Goal: Information Seeking & Learning: Learn about a topic

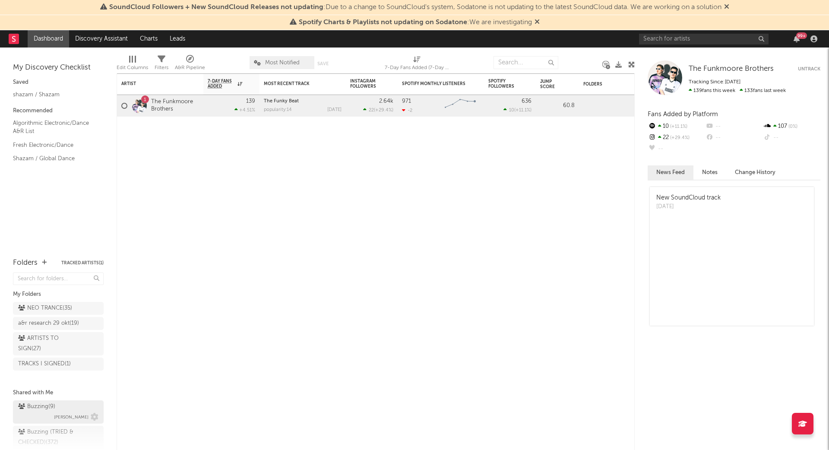
click at [44, 405] on div "Buzzing ( 9 )" at bounding box center [36, 407] width 37 height 10
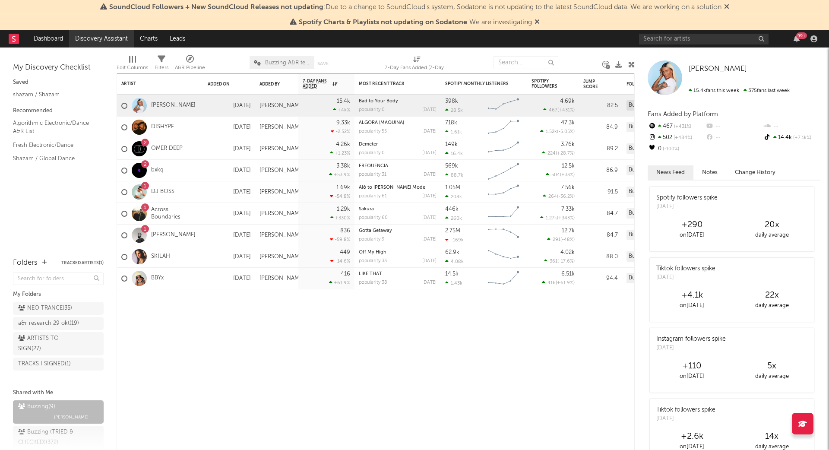
click at [105, 41] on link "Discovery Assistant" at bounding box center [101, 38] width 65 height 17
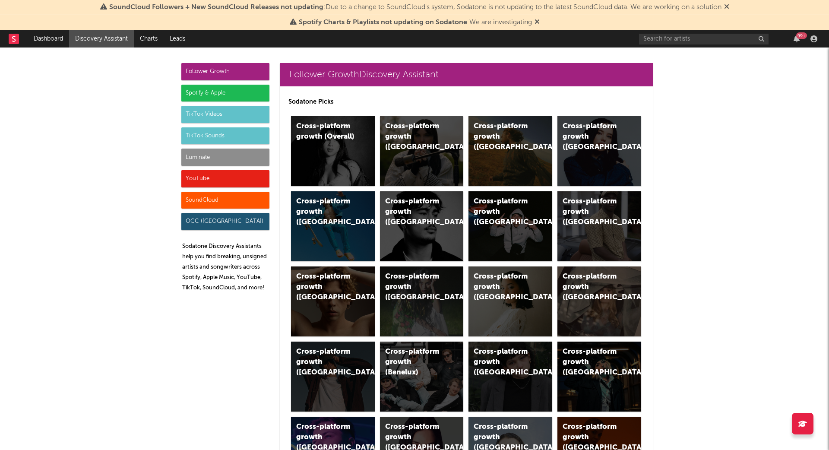
click at [197, 152] on div "Luminate" at bounding box center [225, 157] width 88 height 17
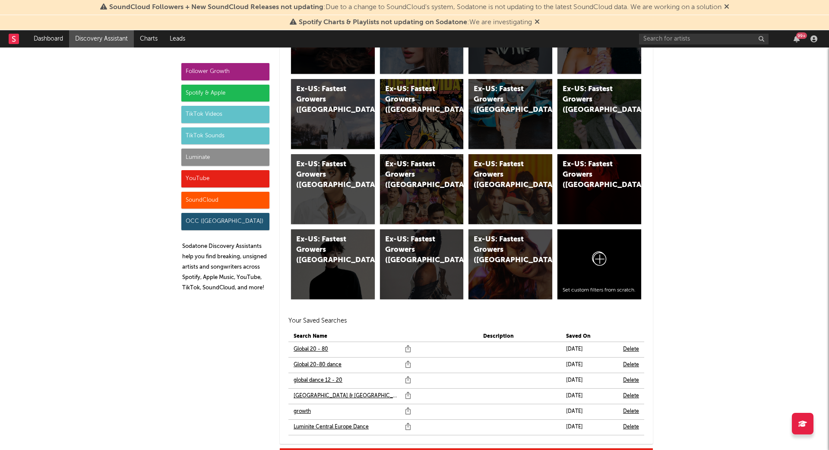
scroll to position [4824, 0]
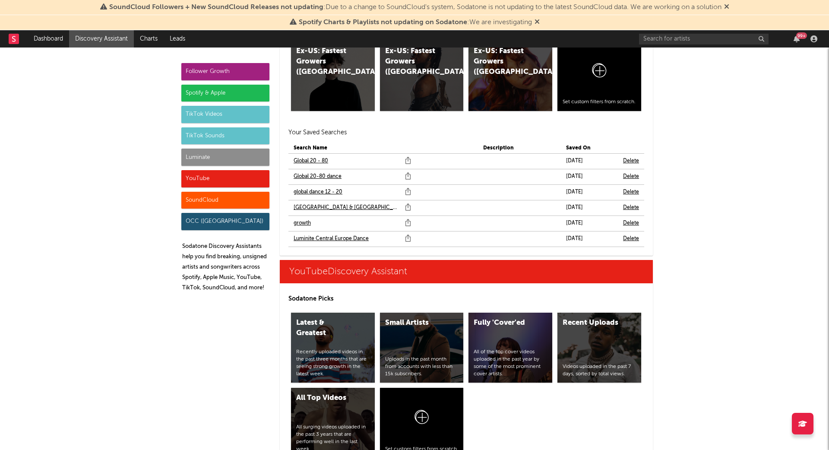
click at [328, 173] on link "Global 20-80 dance" at bounding box center [318, 177] width 48 height 10
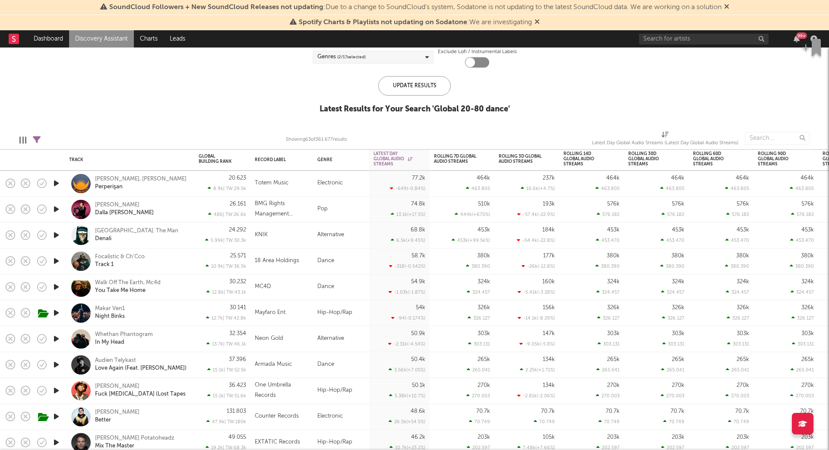
click at [54, 362] on icon "button" at bounding box center [56, 364] width 9 height 11
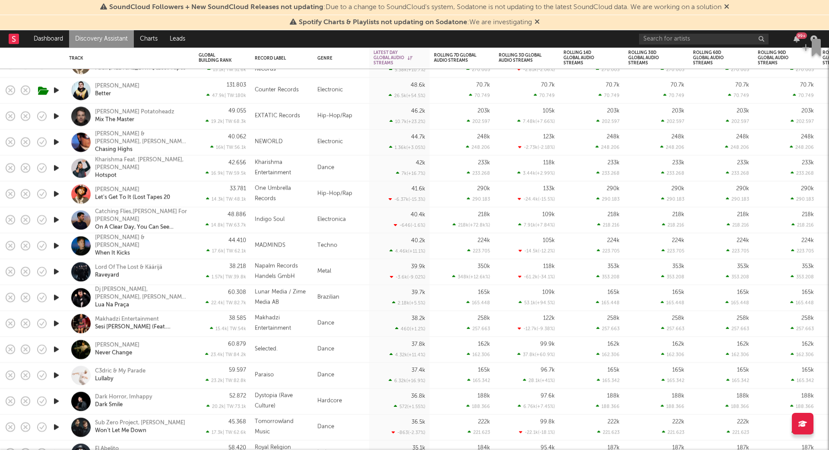
click at [58, 294] on icon "button" at bounding box center [56, 297] width 9 height 11
click at [57, 321] on icon "button" at bounding box center [56, 323] width 9 height 11
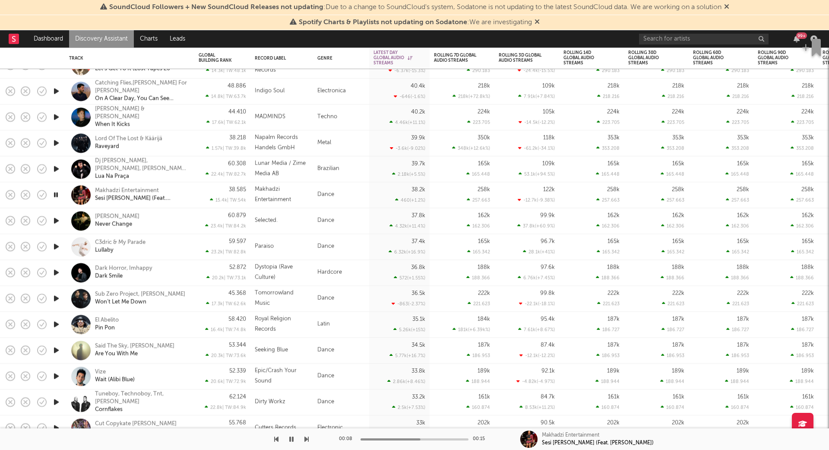
click at [59, 272] on icon "button" at bounding box center [56, 272] width 9 height 11
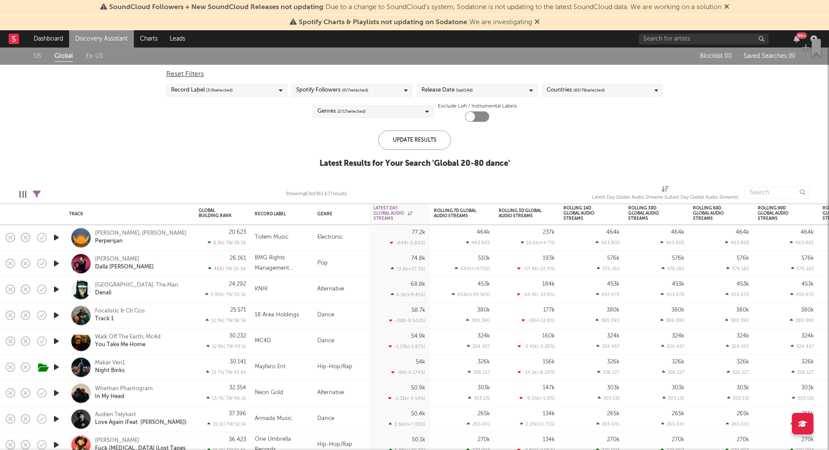
click at [95, 37] on link "Discovery Assistant" at bounding box center [101, 38] width 65 height 17
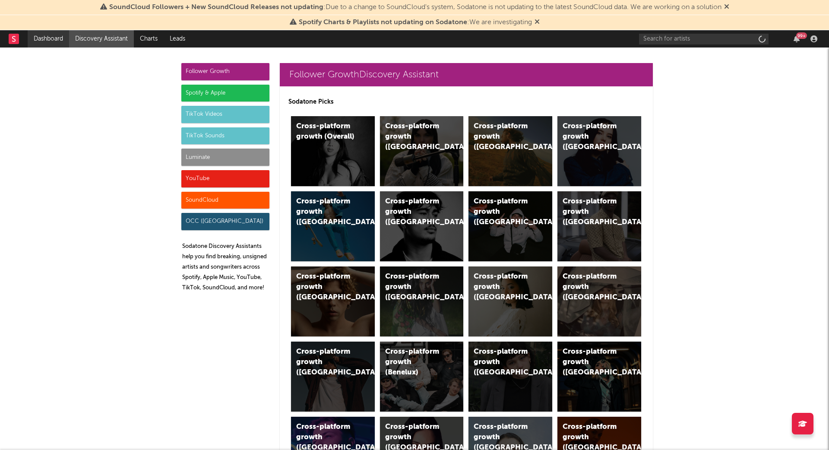
click at [51, 37] on link "Dashboard" at bounding box center [48, 38] width 41 height 17
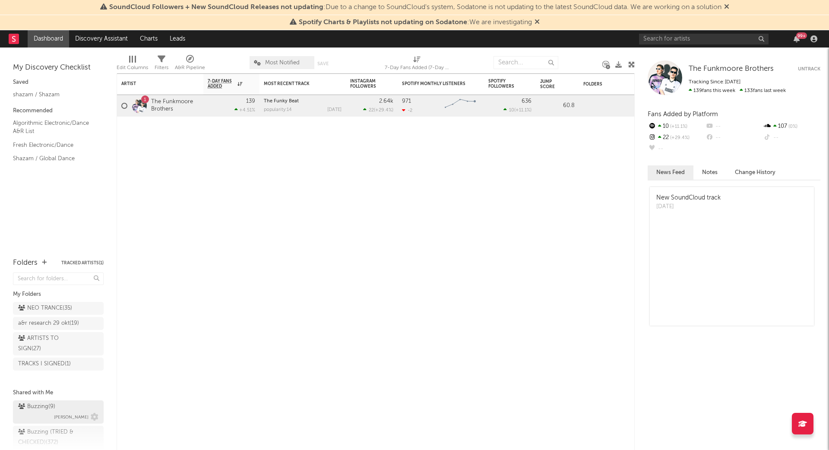
click at [35, 404] on div "Buzzing ( 9 )" at bounding box center [36, 407] width 37 height 10
